Goal: Use online tool/utility: Utilize a website feature to perform a specific function

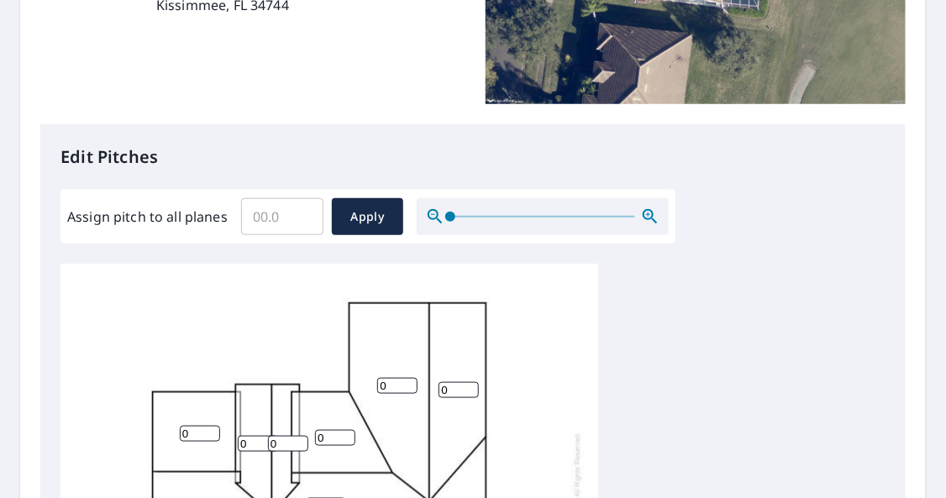
scroll to position [335, 0]
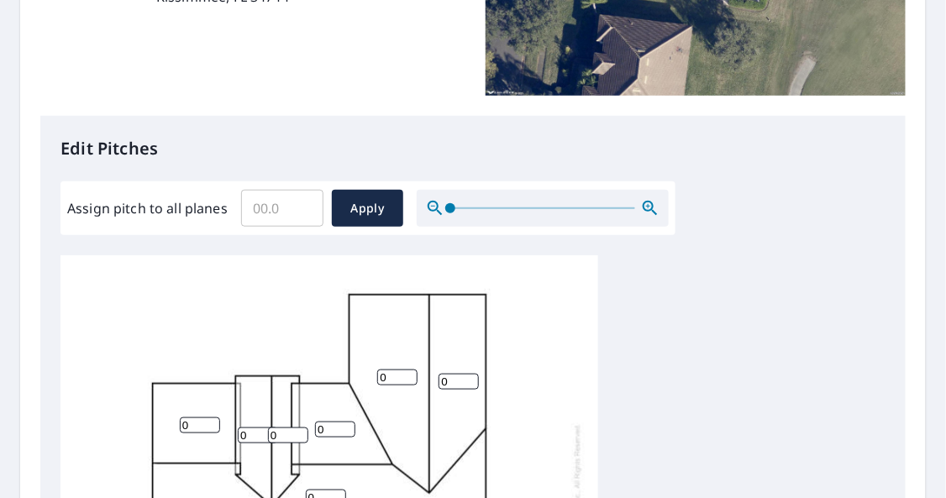
click at [273, 213] on input "Assign pitch to all planes" at bounding box center [282, 208] width 82 height 47
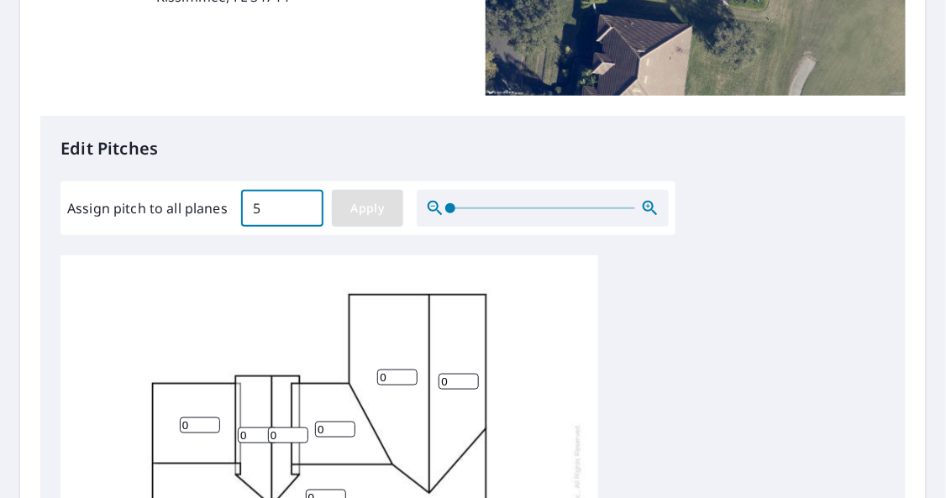
type input "5"
click at [365, 212] on span "Apply" at bounding box center [367, 208] width 45 height 21
type input "5"
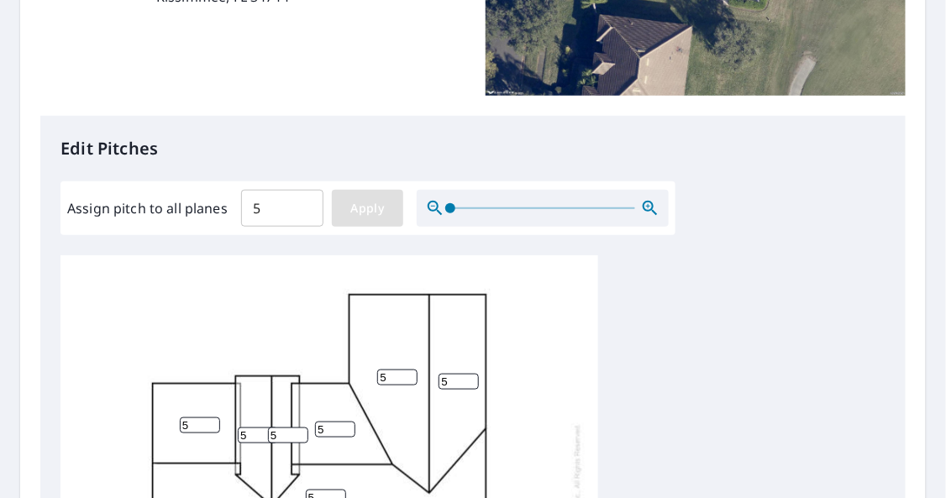
type input "5"
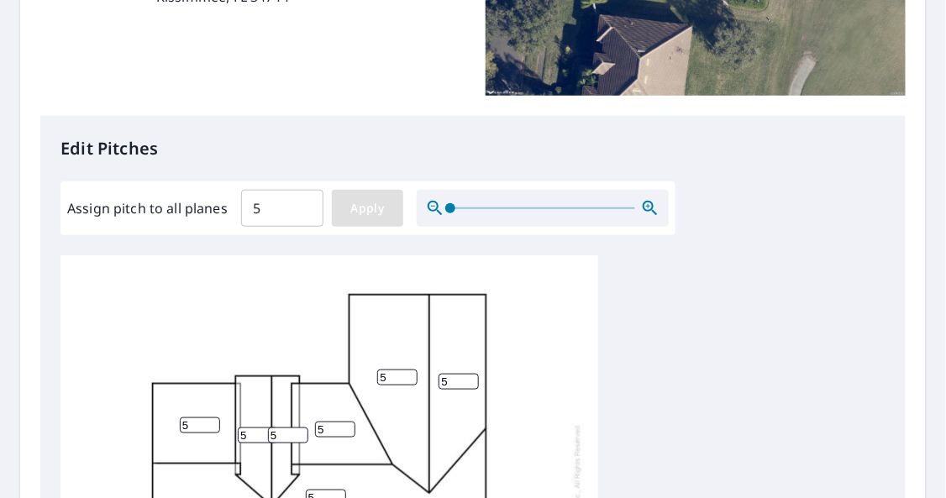
type input "5"
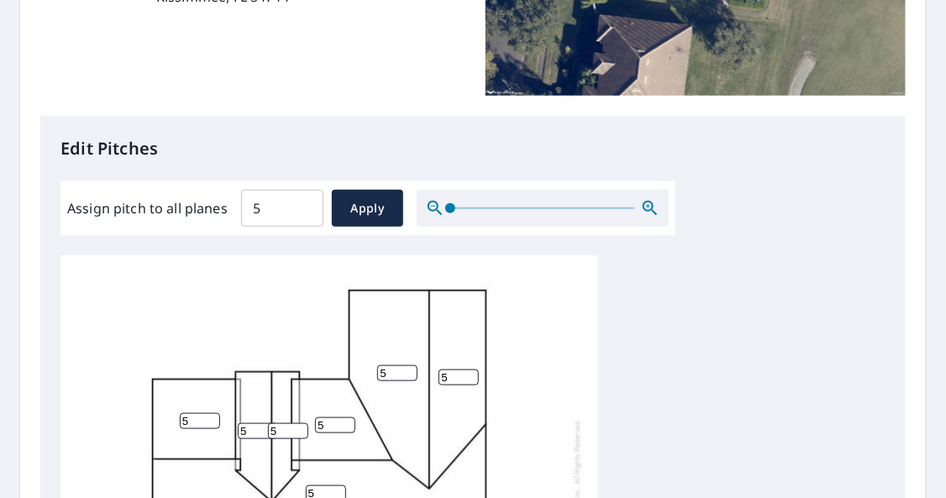
scroll to position [16, 0]
click at [327, 417] on input "5" at bounding box center [335, 425] width 40 height 16
type input "1"
click at [186, 413] on input "5" at bounding box center [200, 421] width 40 height 16
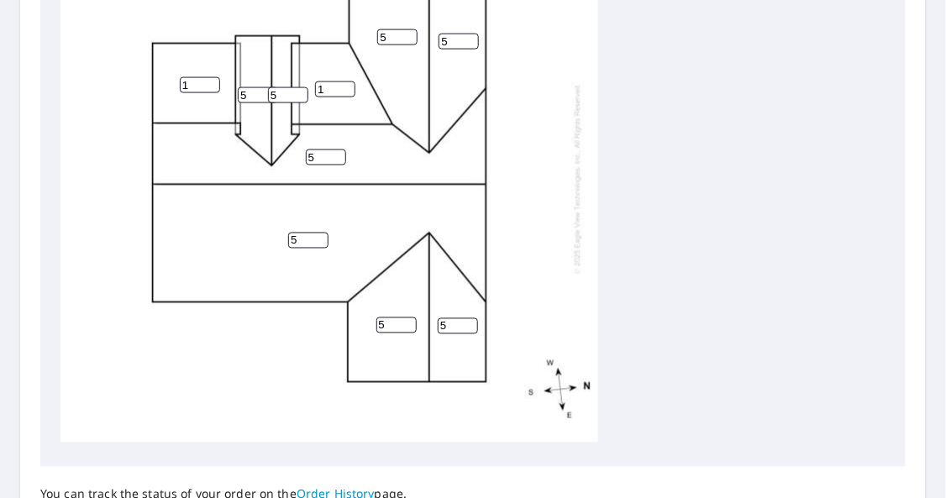
scroll to position [839, 0]
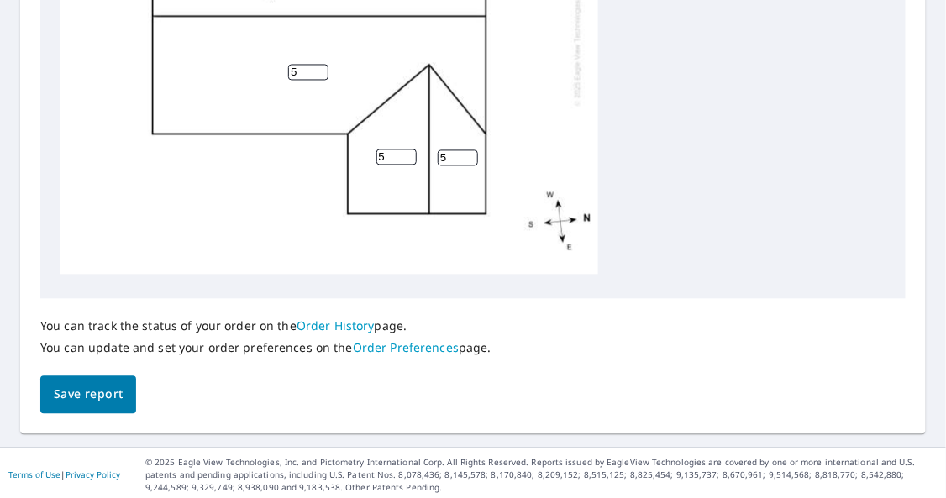
type input "1"
click at [81, 391] on span "Save report" at bounding box center [88, 395] width 69 height 21
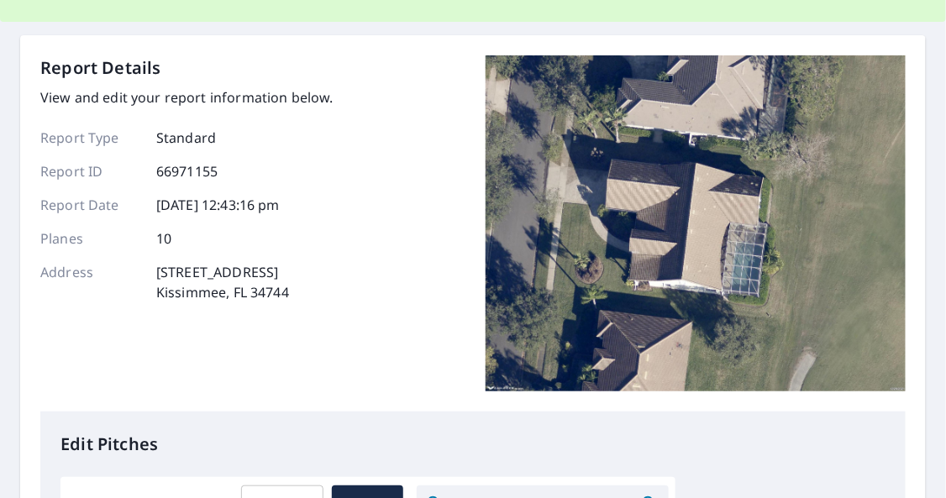
scroll to position [0, 0]
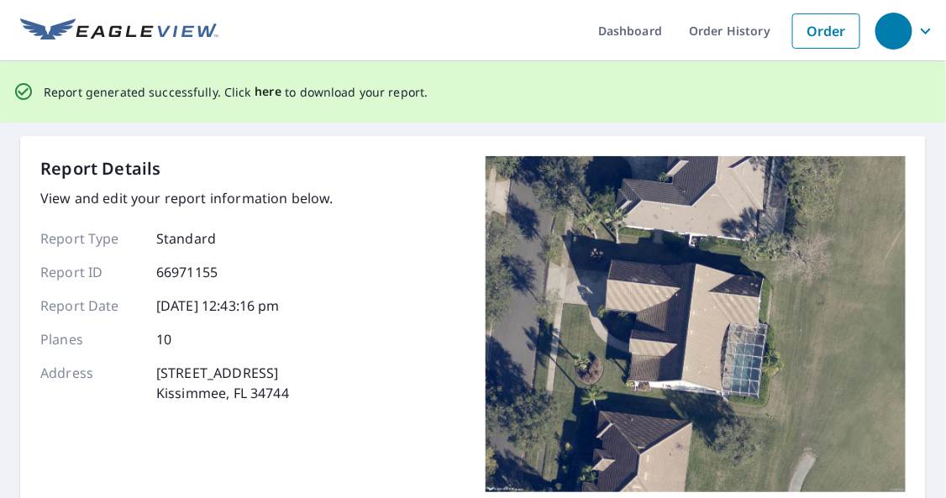
click at [255, 91] on span "here" at bounding box center [269, 91] width 28 height 21
